Goal: Task Accomplishment & Management: Use online tool/utility

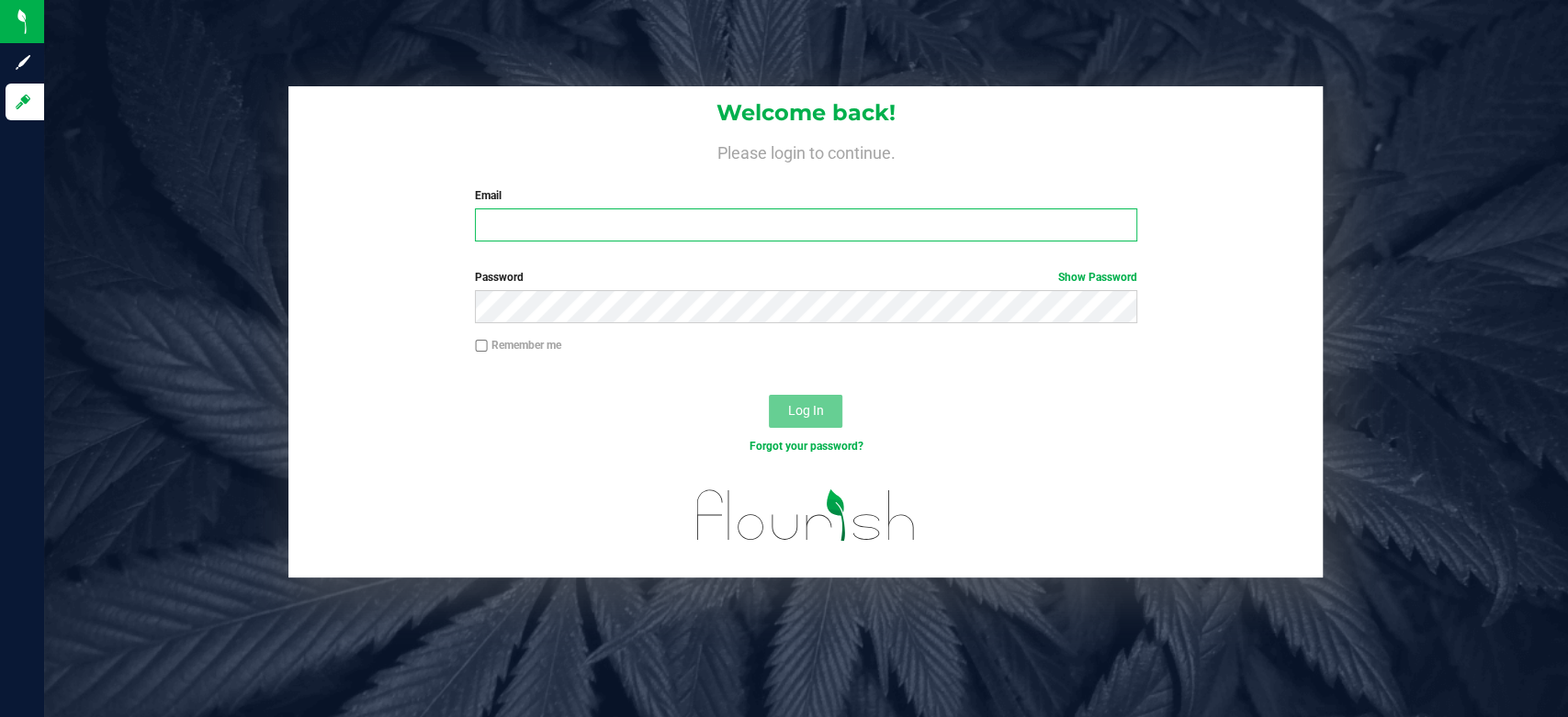
click at [739, 229] on input "Email" at bounding box center [806, 224] width 662 height 33
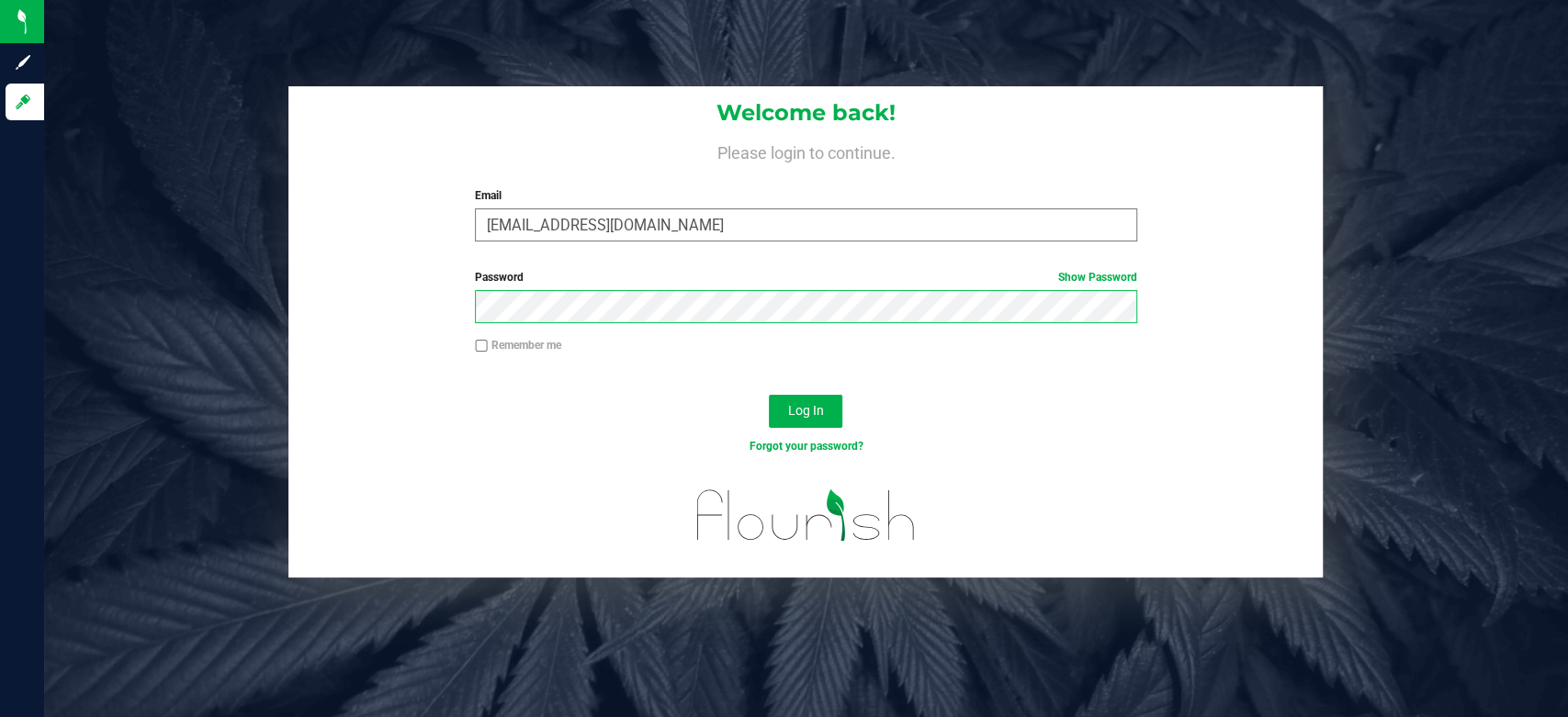
click at [769, 394] on button "Log In" at bounding box center [806, 410] width 74 height 33
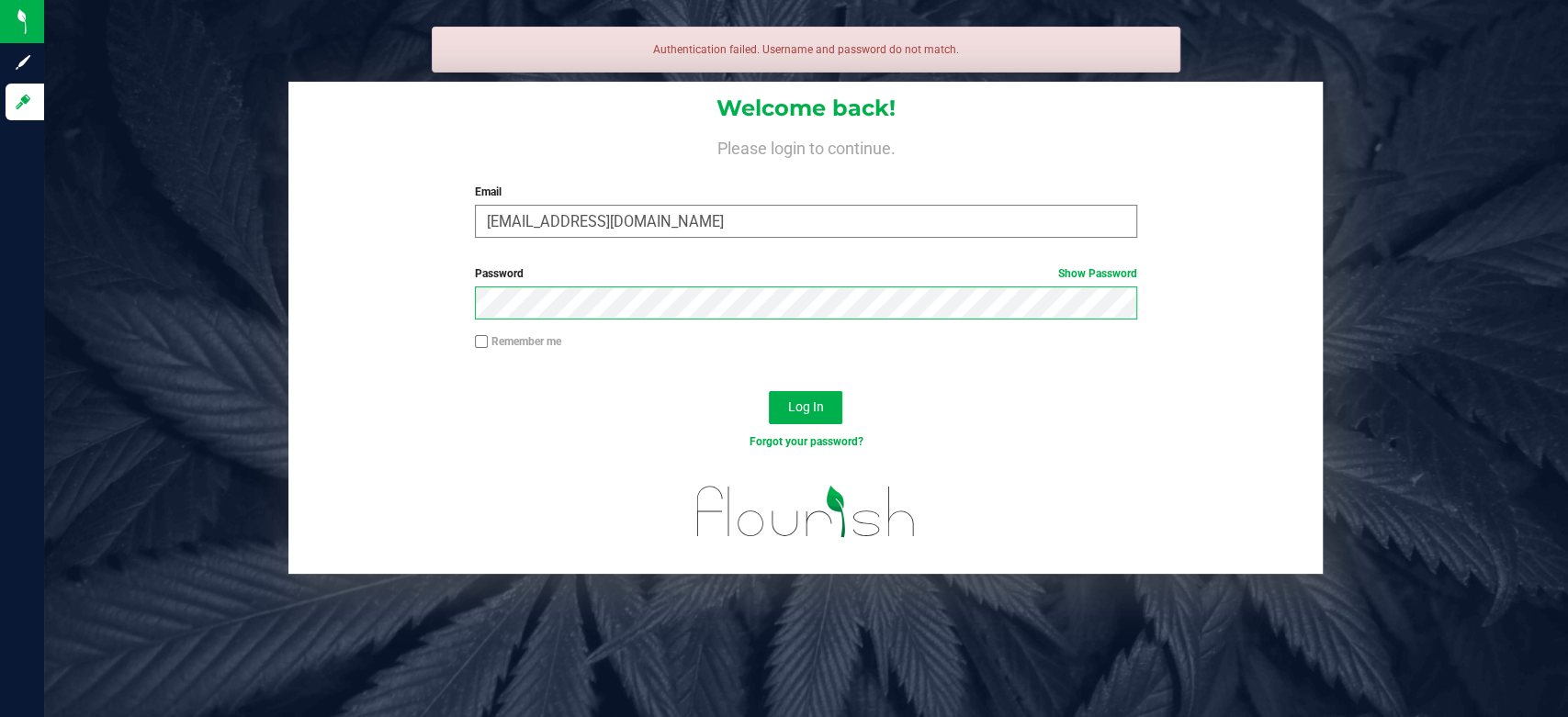
click at [769, 391] on button "Log In" at bounding box center [806, 407] width 74 height 33
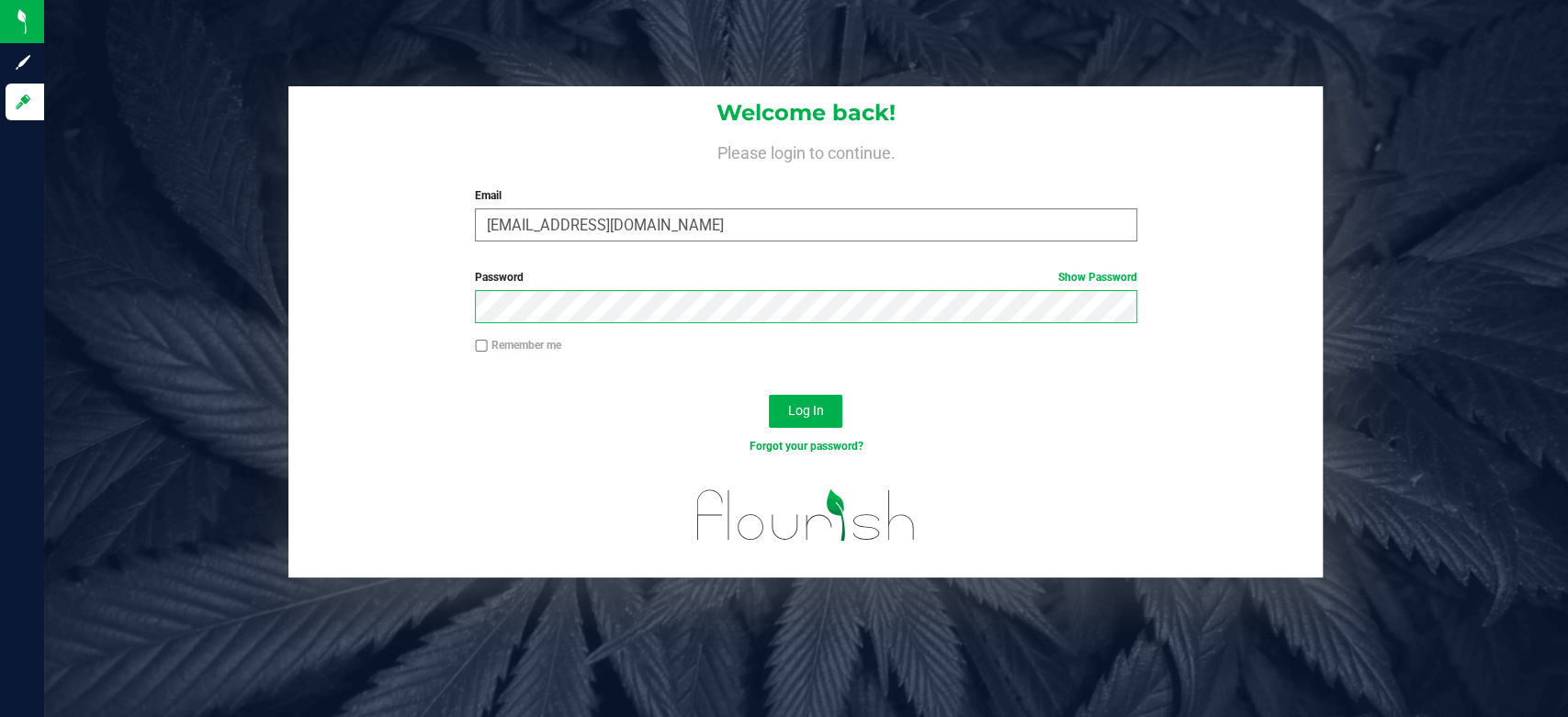
click at [769, 394] on button "Log In" at bounding box center [806, 410] width 74 height 33
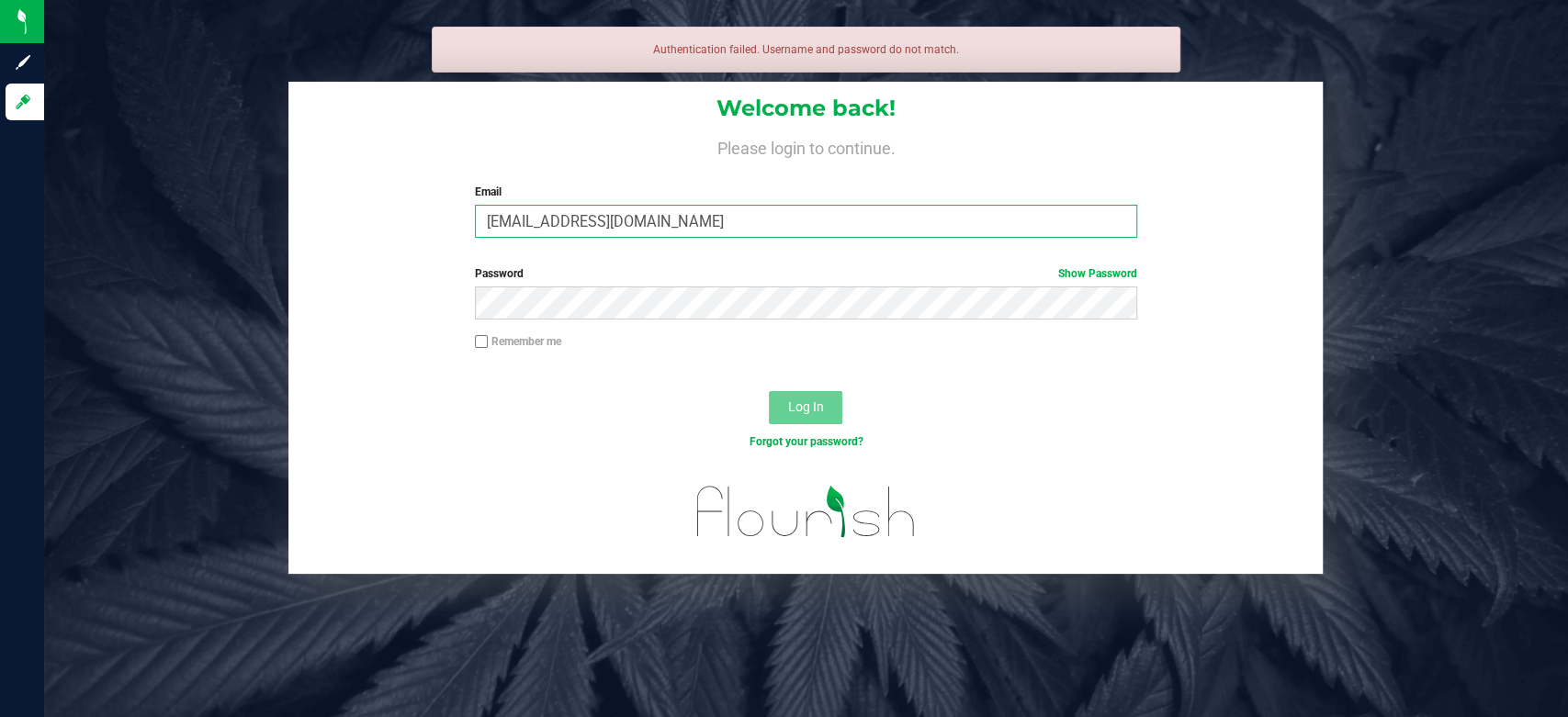
drag, startPoint x: 694, startPoint y: 215, endPoint x: 406, endPoint y: 220, distance: 288.0
click at [406, 220] on div "Welcome back! Please login to continue. Email [EMAIL_ADDRESS][DOMAIN_NAME] Requ…" at bounding box center [805, 166] width 1034 height 170
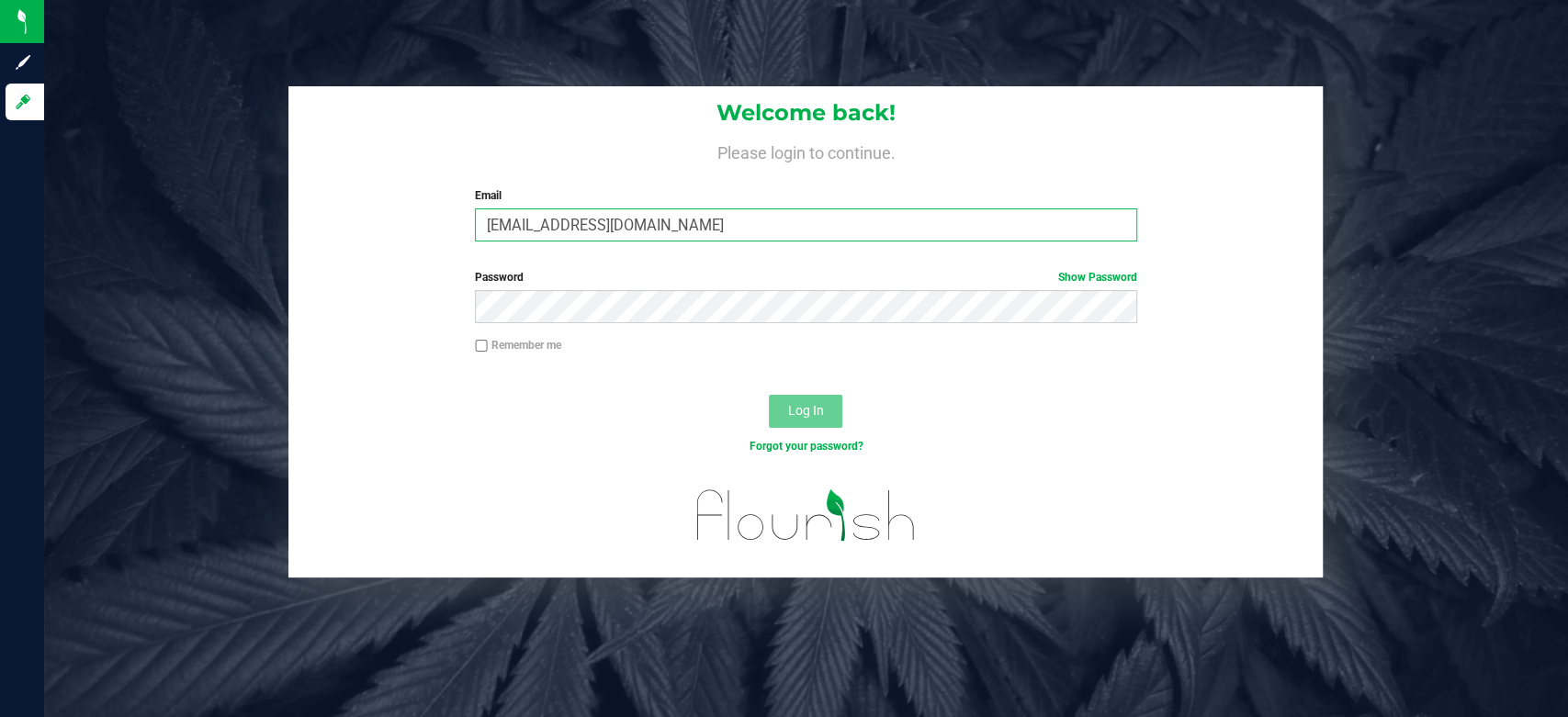
type input "[EMAIL_ADDRESS][DOMAIN_NAME]"
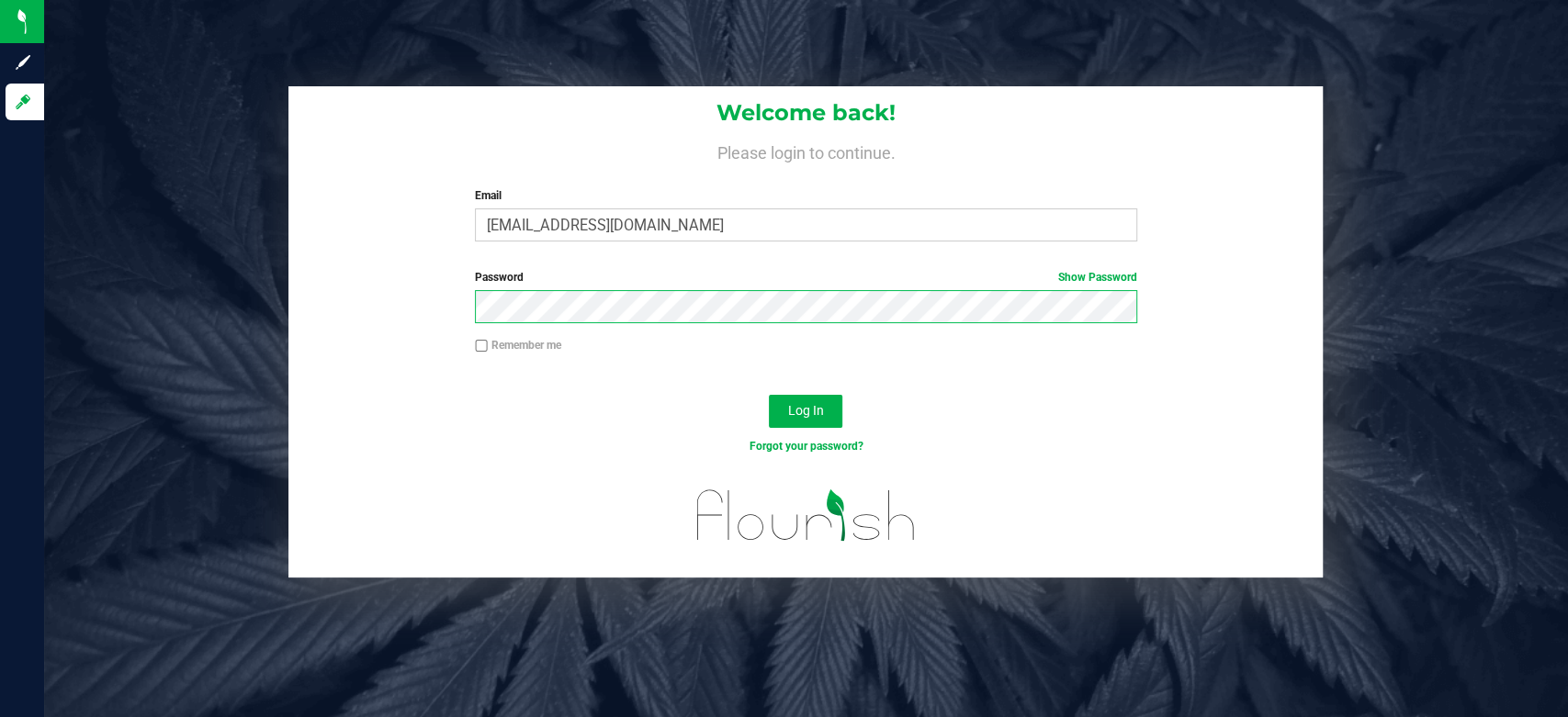
click at [769, 394] on button "Log In" at bounding box center [806, 410] width 74 height 33
